Goal: Register for event/course

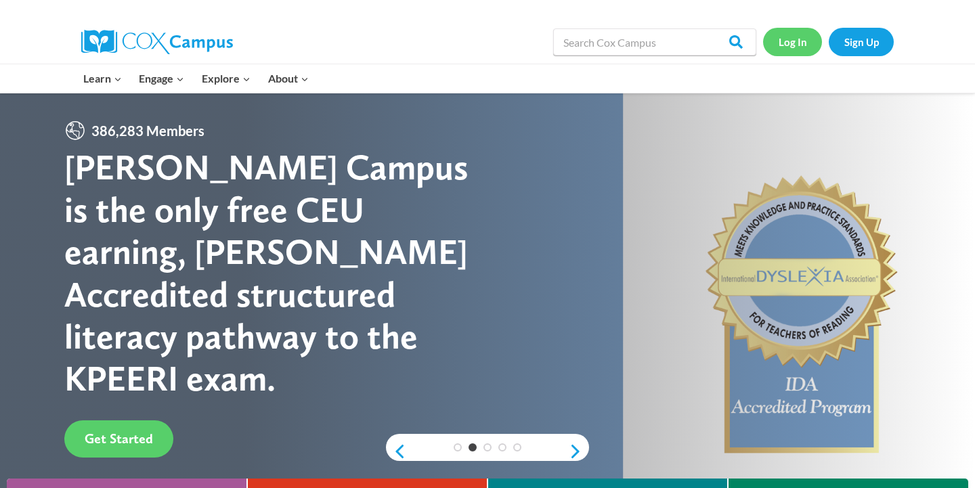
click at [797, 48] on link "Log In" at bounding box center [792, 42] width 59 height 28
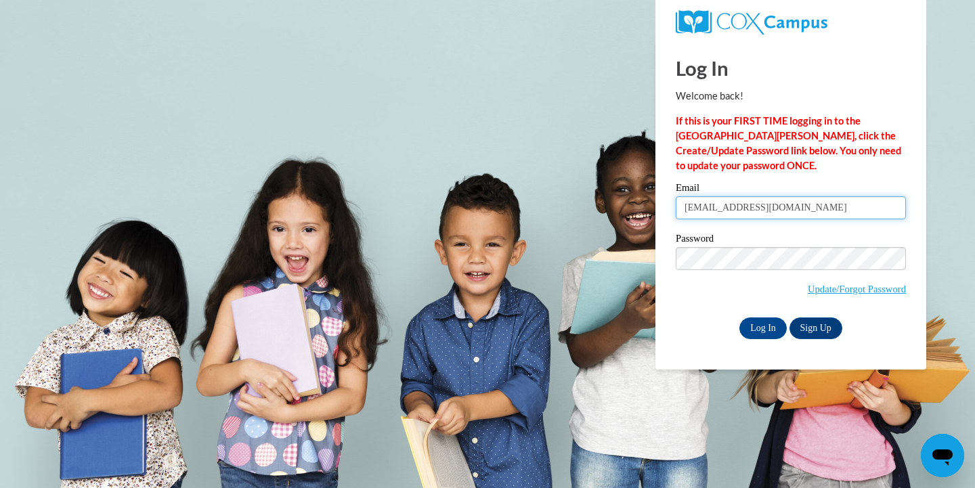
type input "ryleighfinn97@gmail.com"
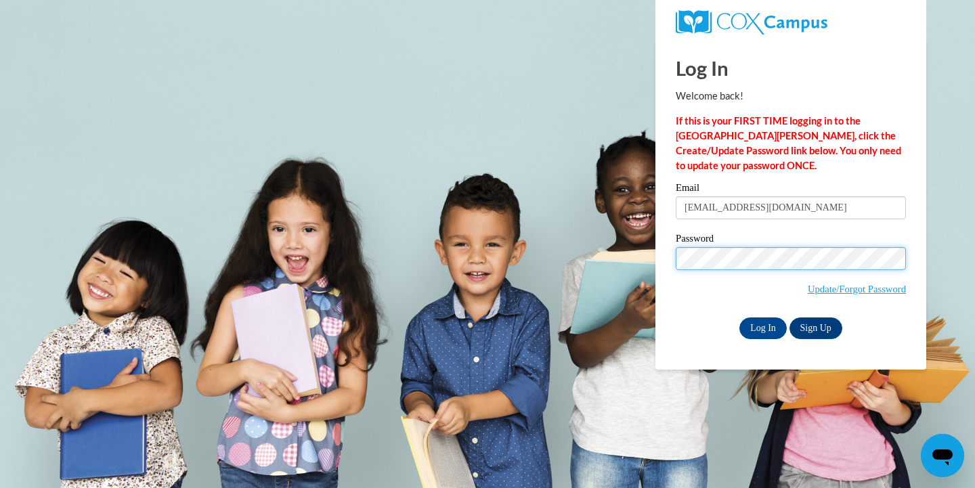
click at [762, 326] on input "Log In" at bounding box center [762, 329] width 47 height 22
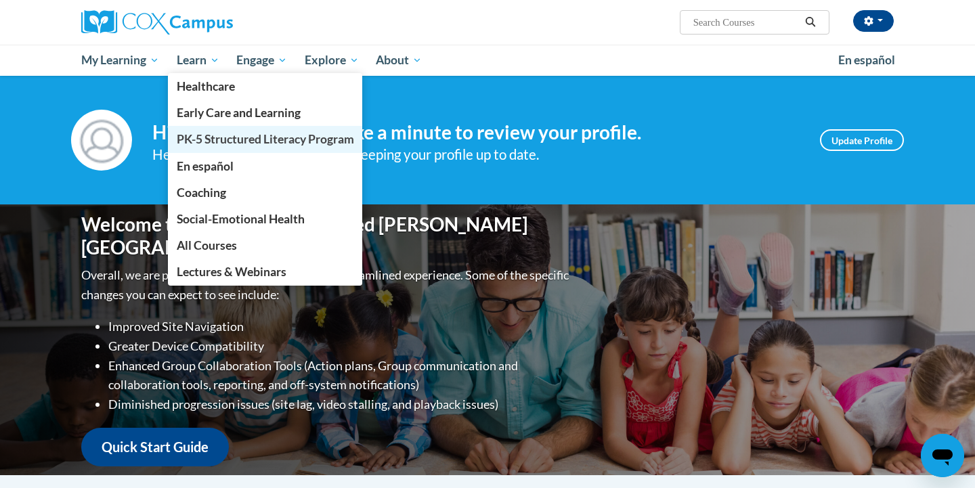
click at [207, 144] on span "PK-5 Structured Literacy Program" at bounding box center [265, 139] width 177 height 14
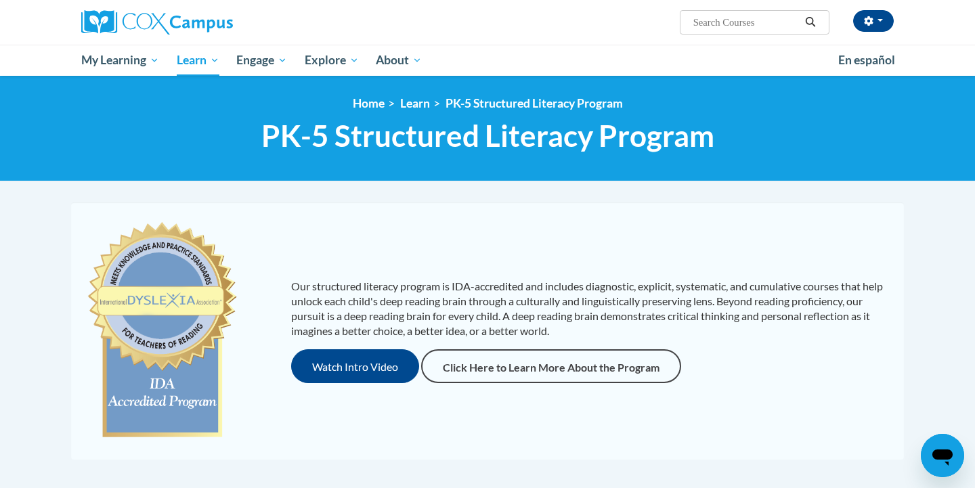
click at [722, 21] on input "Search..." at bounding box center [746, 22] width 108 height 16
click at [872, 23] on icon "button" at bounding box center [868, 20] width 9 height 9
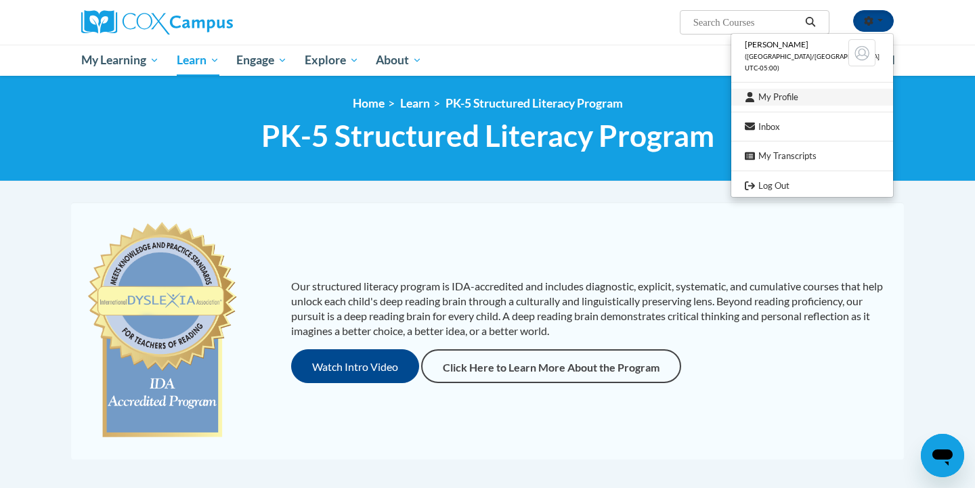
click at [801, 91] on link "My Profile" at bounding box center [812, 97] width 162 height 17
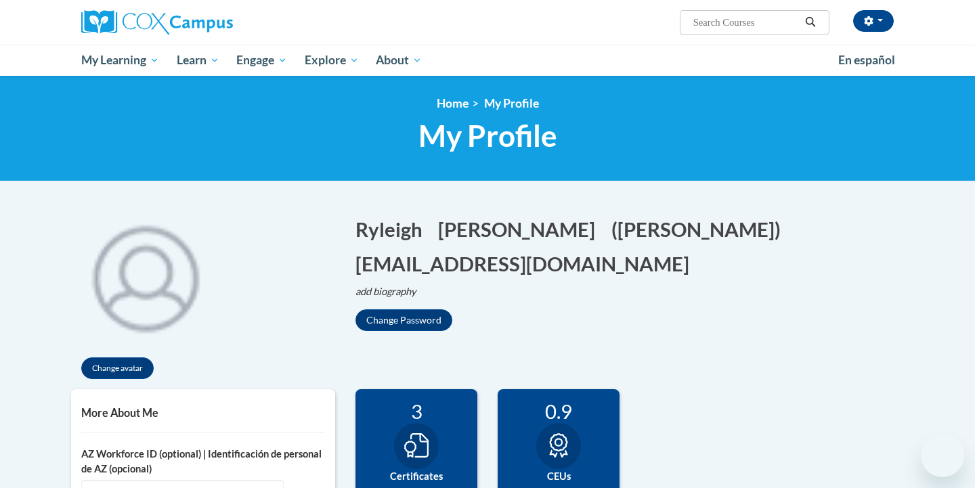
scroll to position [95, 0]
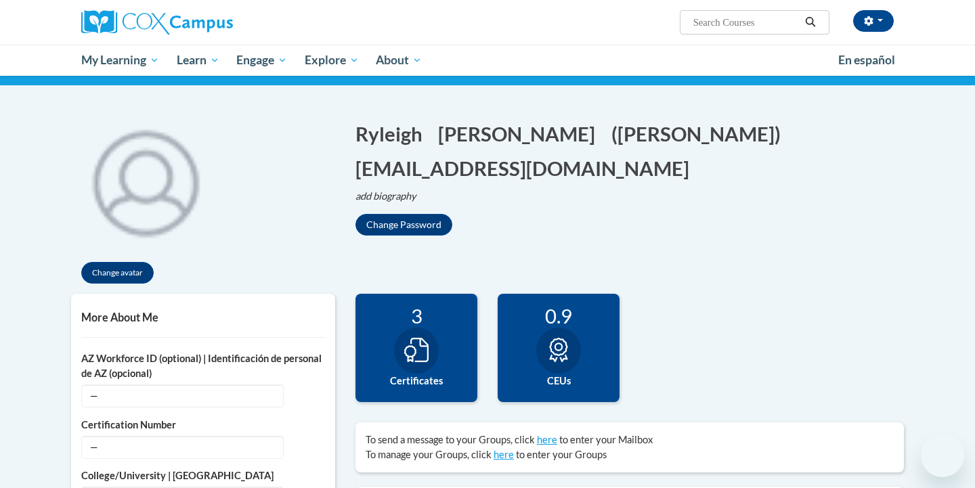
click at [416, 357] on icon at bounding box center [416, 350] width 24 height 24
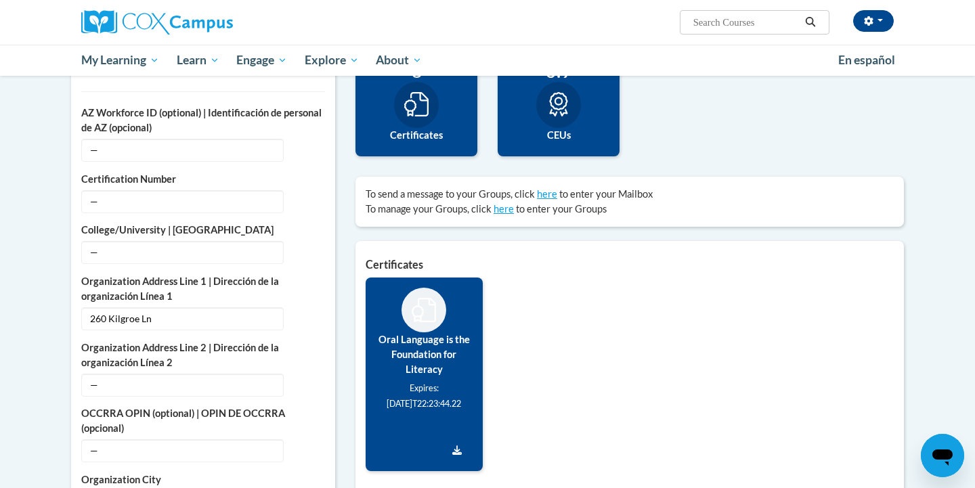
scroll to position [227, 0]
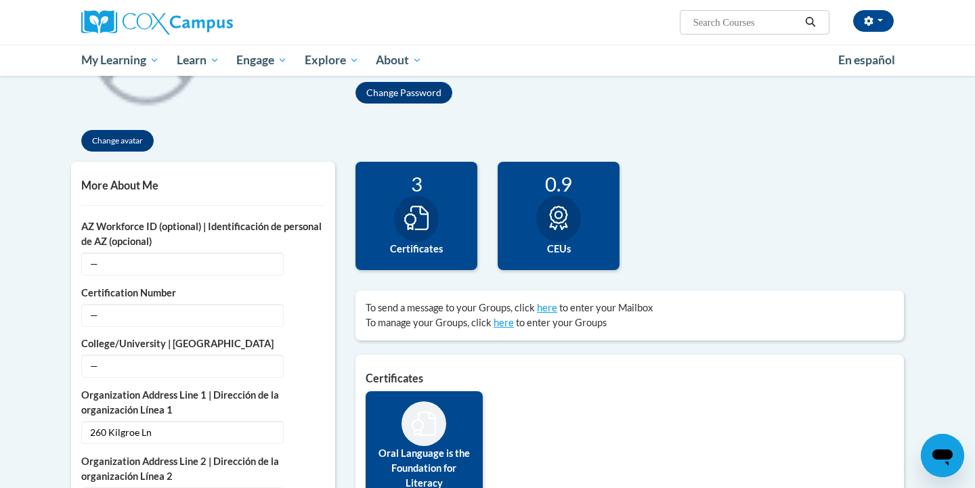
click at [416, 244] on label "Certificates" at bounding box center [417, 249] width 102 height 15
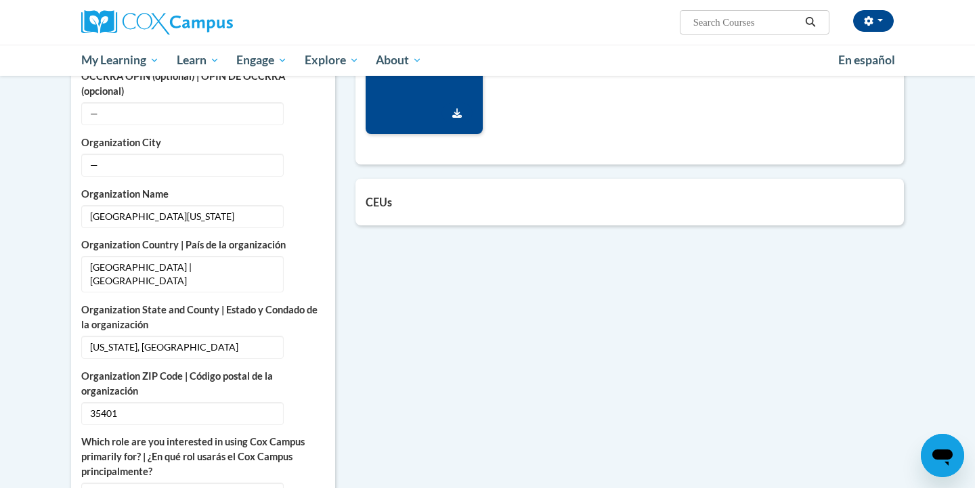
scroll to position [682, 0]
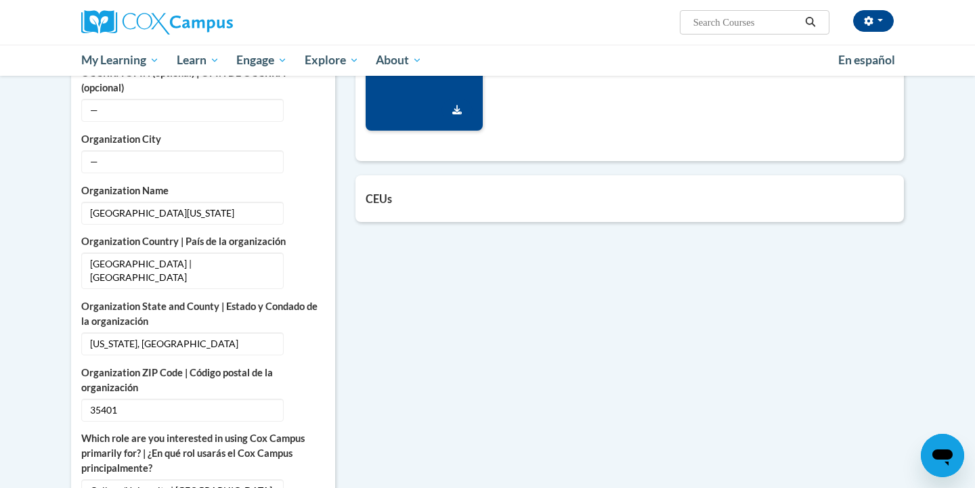
click at [762, 25] on input "Search..." at bounding box center [746, 22] width 108 height 16
click at [708, 26] on input "Search..." at bounding box center [746, 22] width 108 height 16
paste input "t"
click at [708, 26] on input "Search..." at bounding box center [746, 22] width 108 height 16
type input "teaching writing"
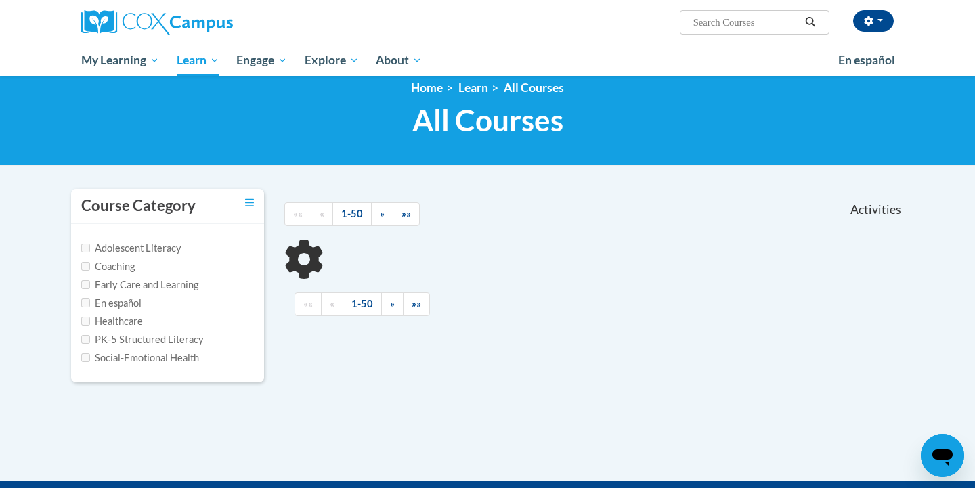
scroll to position [17, 0]
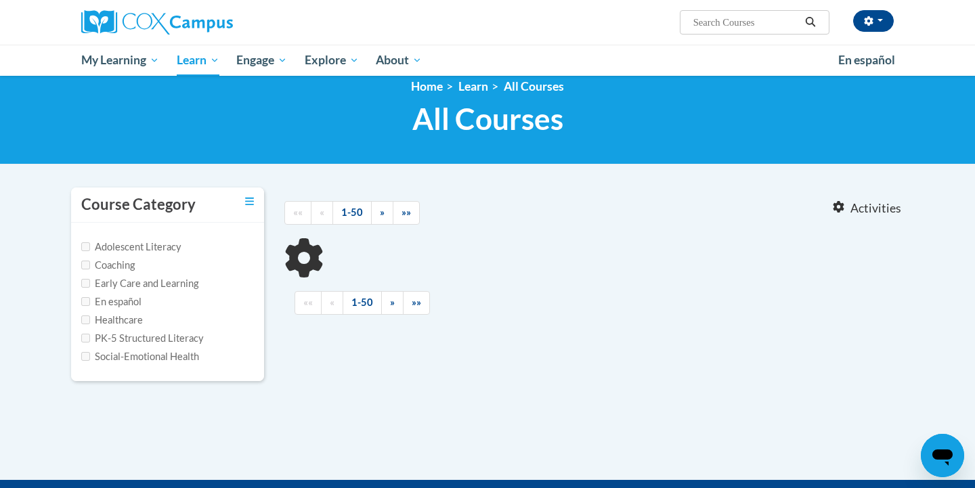
type input "teaching writing"
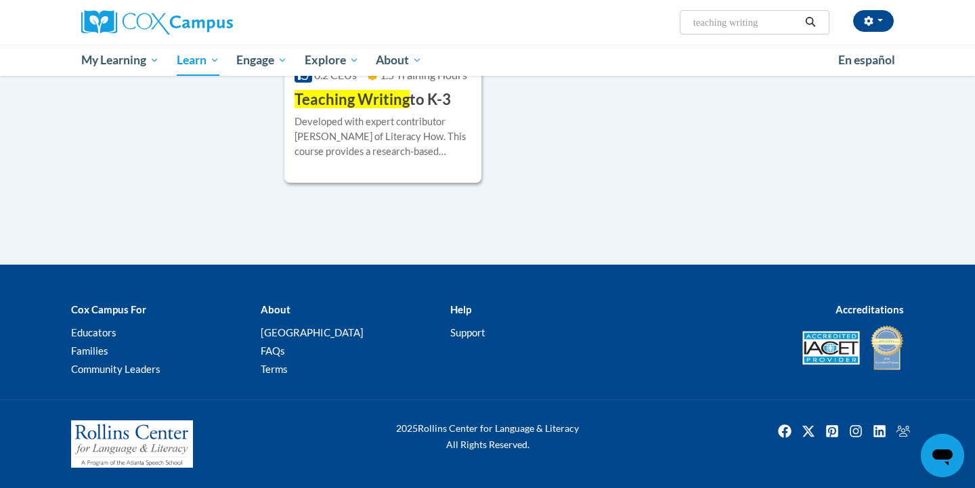
scroll to position [360, 0]
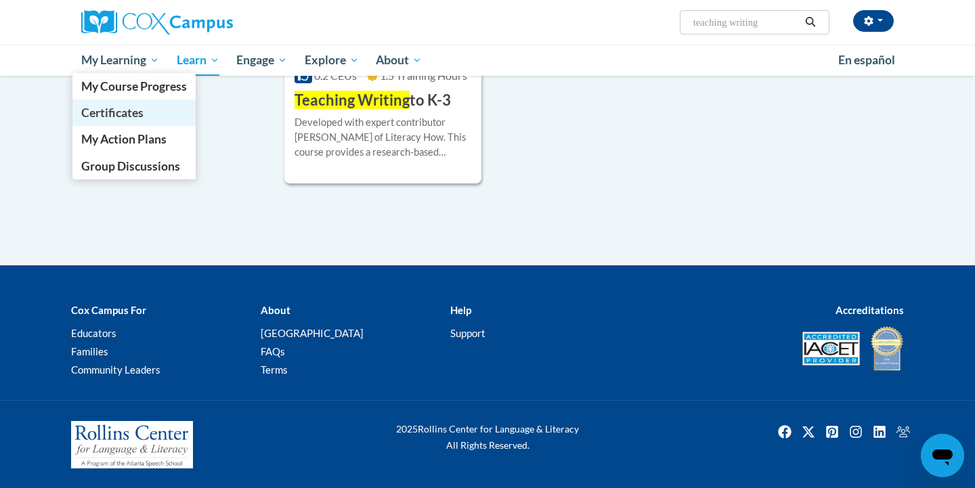
click at [143, 110] on span "Certificates" at bounding box center [112, 113] width 62 height 14
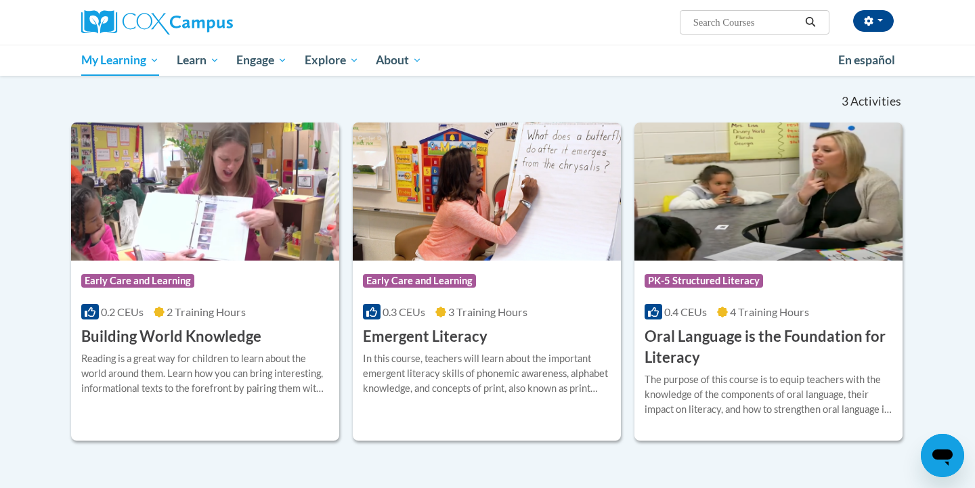
scroll to position [210, 0]
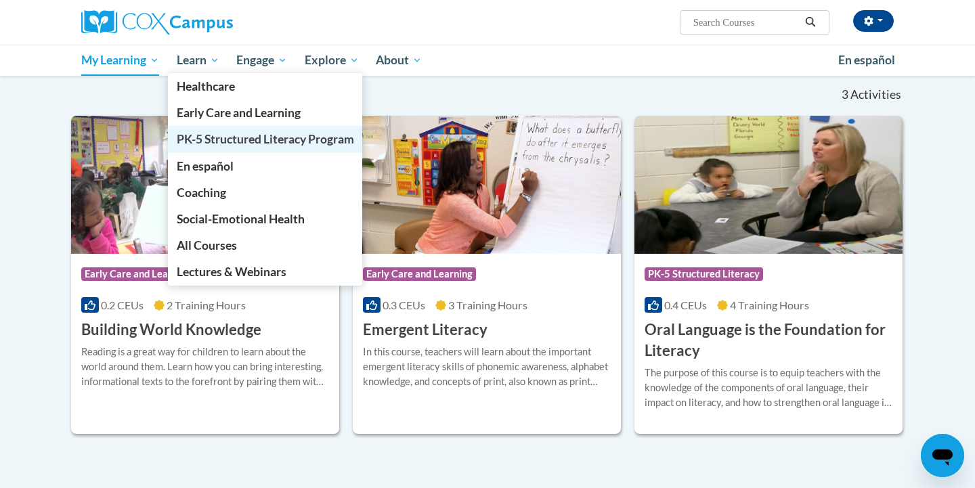
click at [231, 136] on span "PK-5 Structured Literacy Program" at bounding box center [265, 139] width 177 height 14
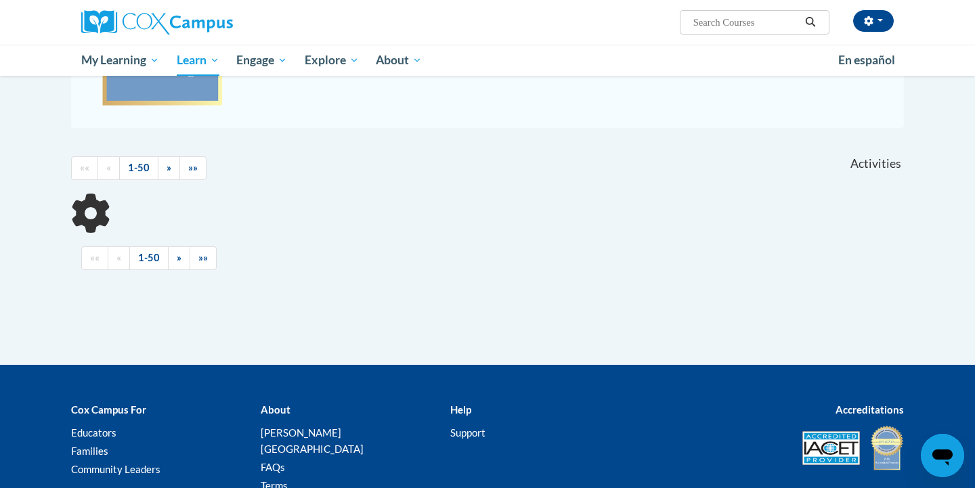
scroll to position [332, 0]
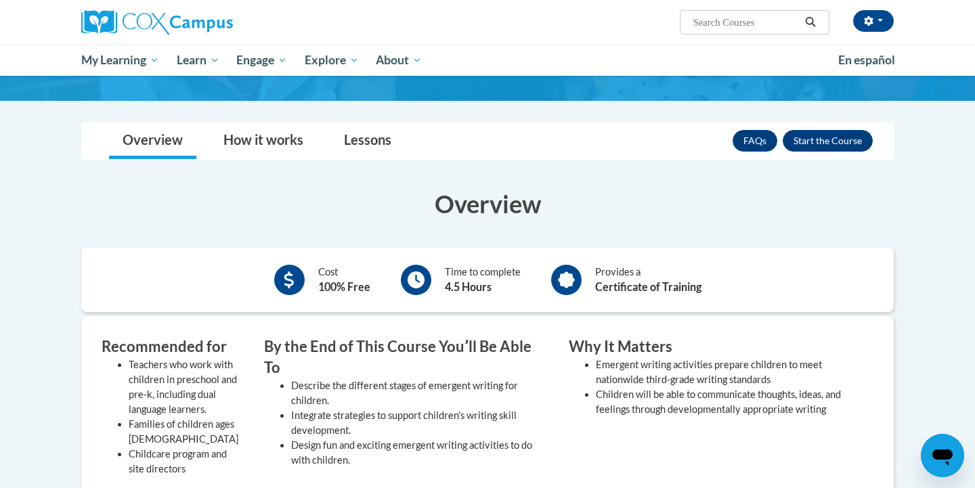
scroll to position [135, 0]
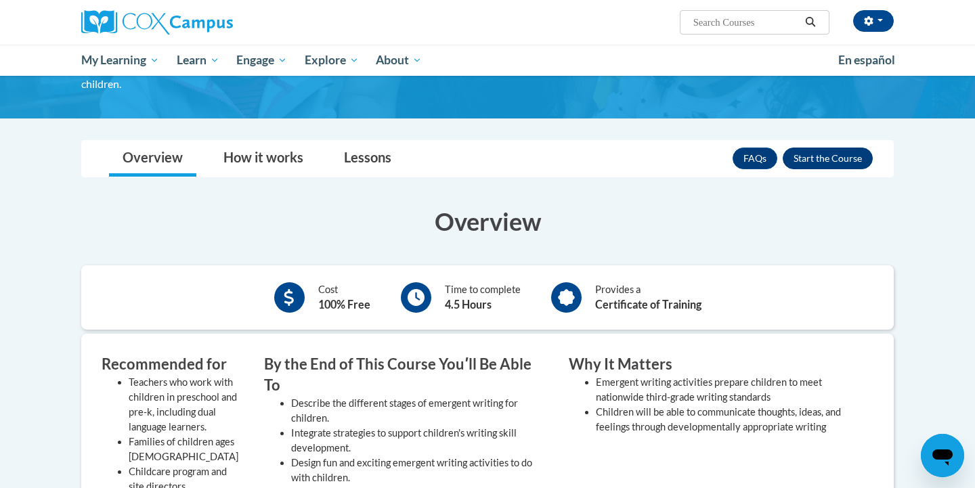
click at [806, 159] on button "Enroll" at bounding box center [828, 159] width 90 height 22
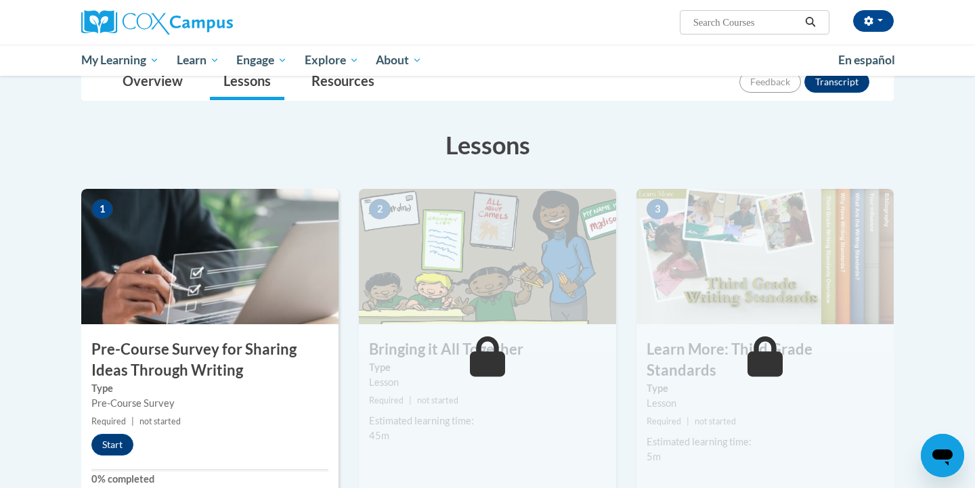
scroll to position [156, 0]
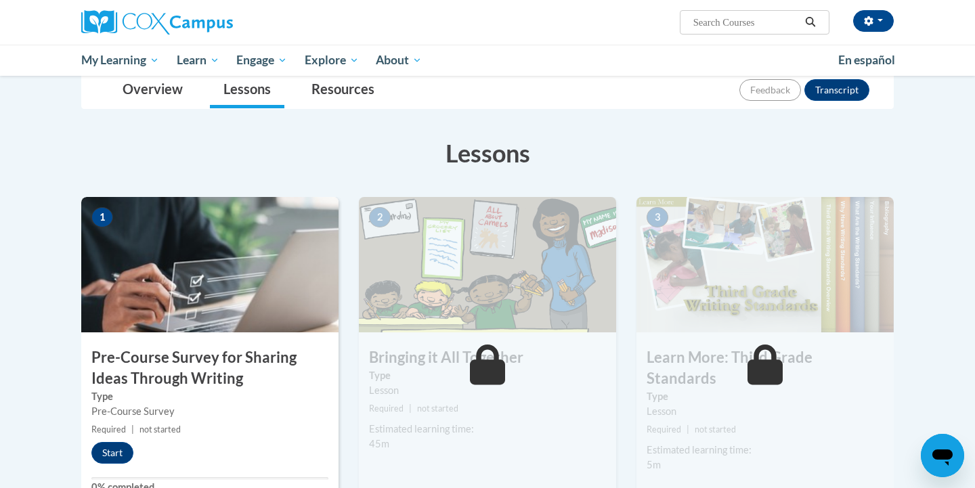
click at [240, 282] on img at bounding box center [209, 264] width 257 height 135
click at [112, 444] on button "Start" at bounding box center [112, 453] width 42 height 22
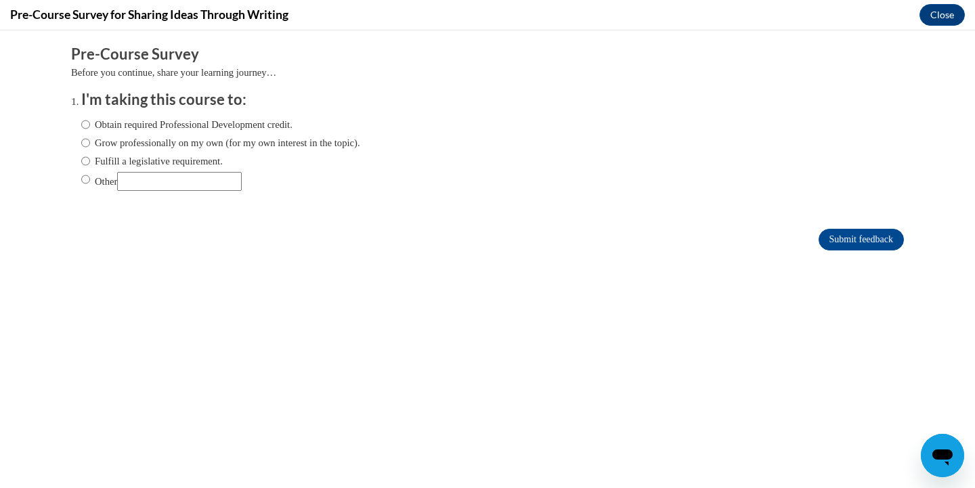
scroll to position [0, 0]
click at [89, 132] on div "Obtain required Professional Development credit. Grow professionally on my own …" at bounding box center [220, 153] width 279 height 87
click at [89, 128] on label "Obtain required Professional Development credit." at bounding box center [186, 124] width 211 height 15
click at [89, 128] on input "Obtain required Professional Development credit." at bounding box center [85, 124] width 9 height 15
radio input "true"
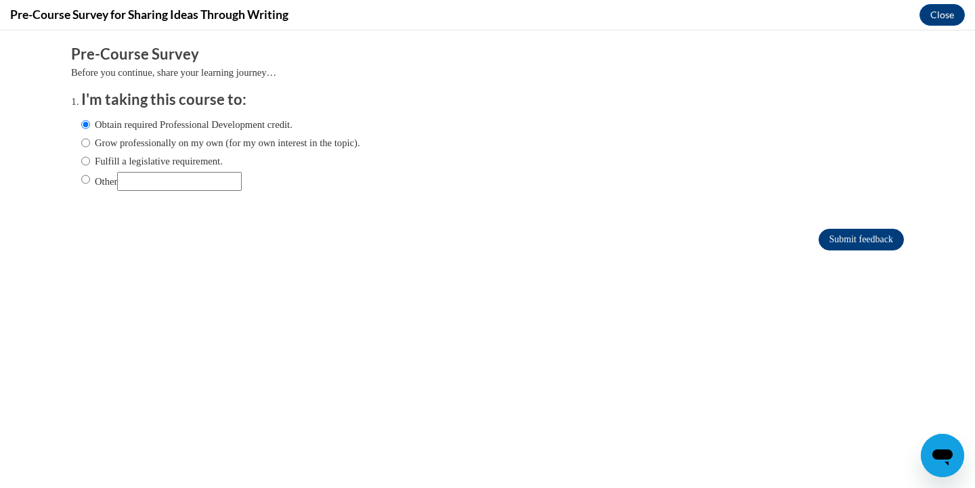
click at [856, 229] on input "Submit feedback" at bounding box center [861, 240] width 85 height 22
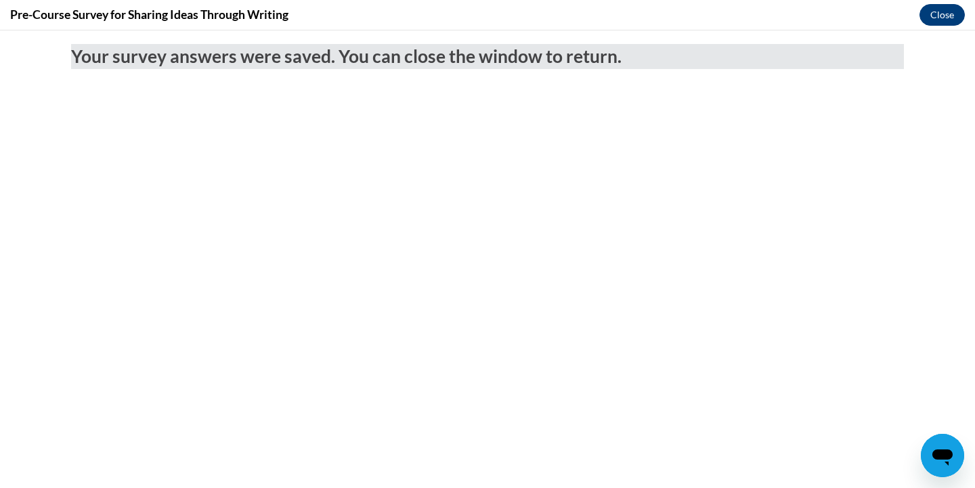
click at [956, 9] on button "Close" at bounding box center [941, 15] width 45 height 22
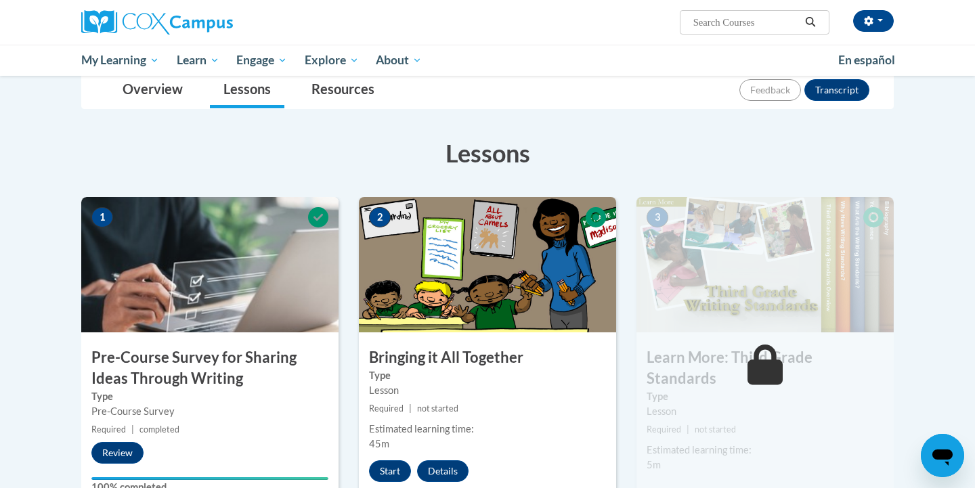
click at [475, 288] on img at bounding box center [487, 264] width 257 height 135
click at [392, 467] on button "Start" at bounding box center [390, 471] width 42 height 22
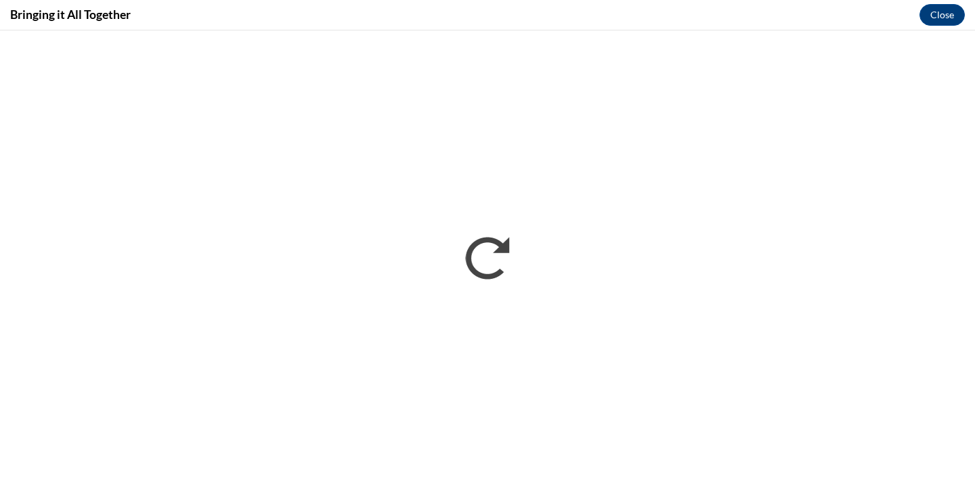
drag, startPoint x: 392, startPoint y: 467, endPoint x: 506, endPoint y: 3, distance: 477.7
click at [506, 3] on div "Bringing it All Together Close" at bounding box center [487, 15] width 975 height 30
